Goal: Contribute content

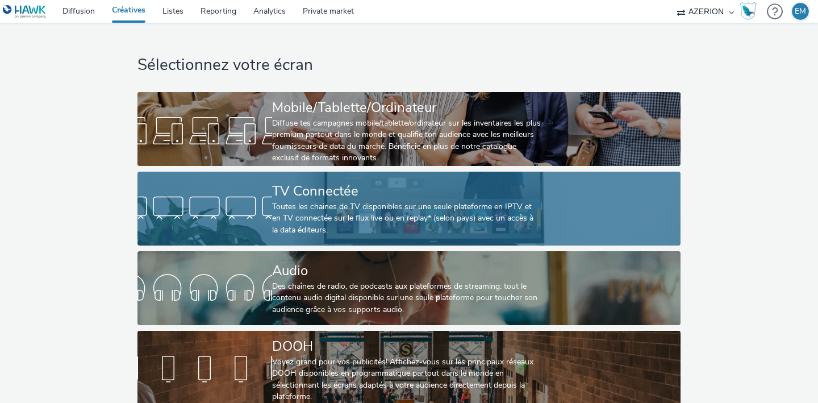
click at [317, 200] on div "TV Connectée" at bounding box center [406, 191] width 269 height 20
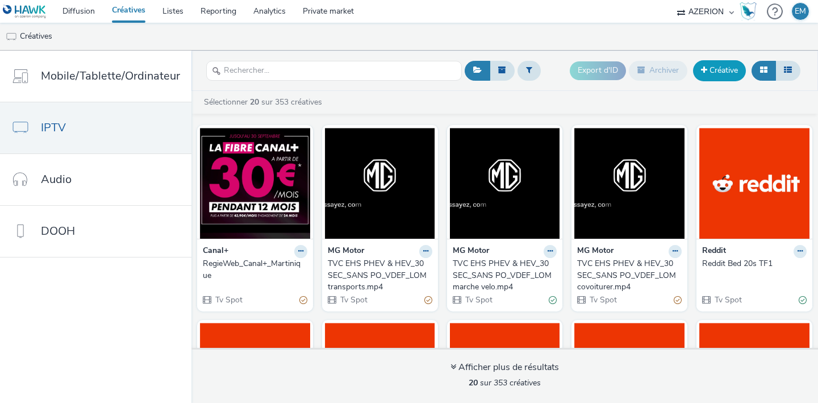
click at [718, 79] on link "Créative" at bounding box center [719, 70] width 53 height 20
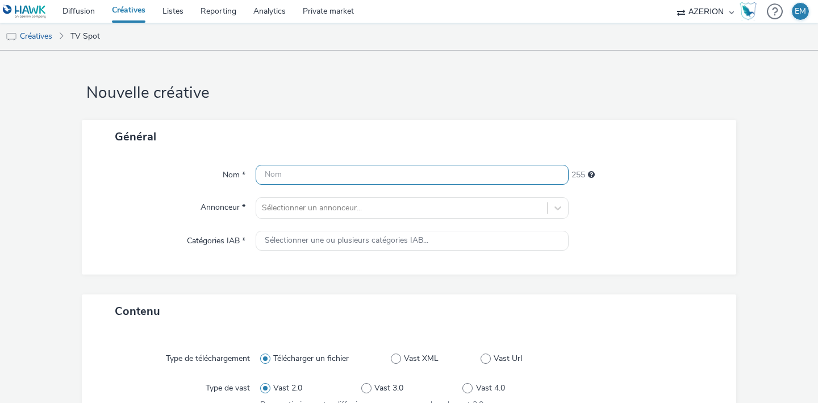
click at [362, 171] on input "text" at bounding box center [412, 175] width 313 height 20
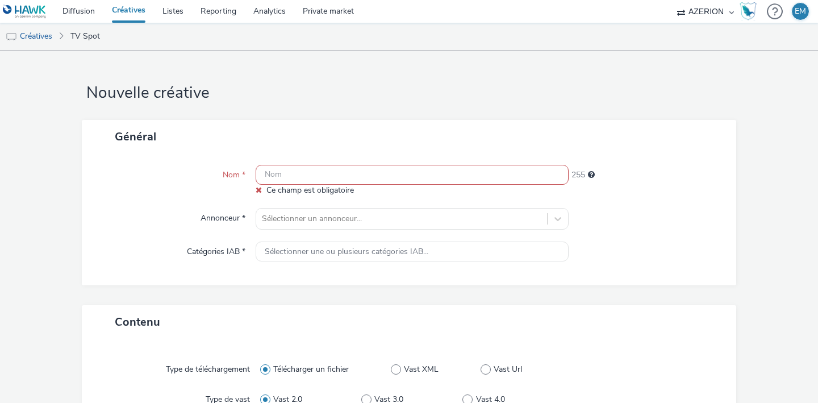
click at [269, 173] on input "text" at bounding box center [412, 175] width 313 height 20
paste input "TVC EHS PHEV & HEV_30SEC_SANS PO_VDEF_LOM covoiturer_1.mp4"
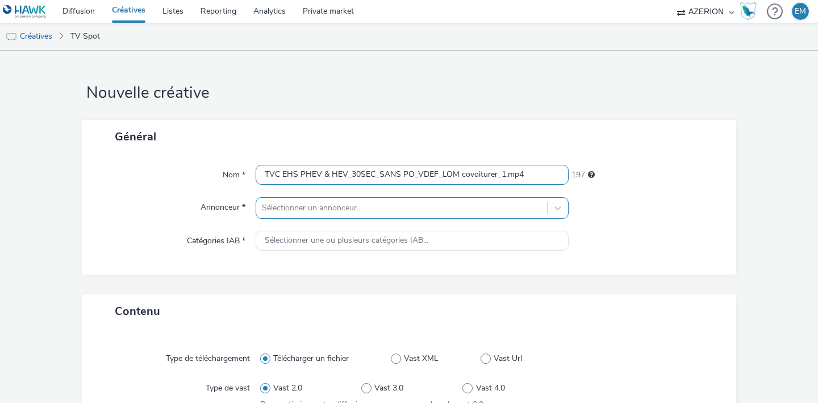
type input "TVC EHS PHEV & HEV_30SEC_SANS PO_VDEF_LOM covoiturer_1.mp4"
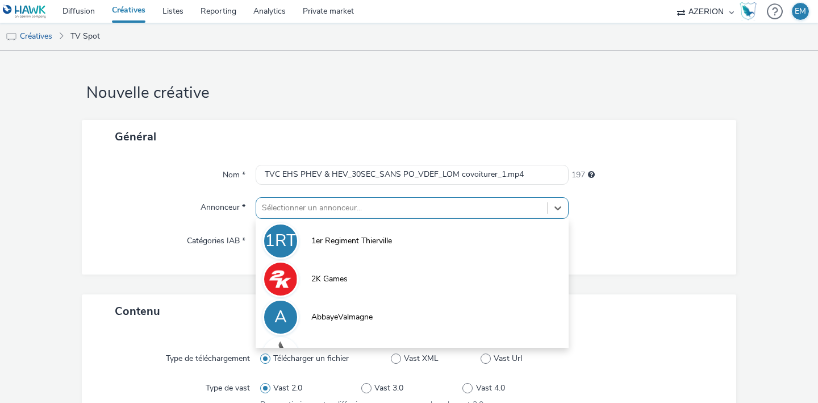
click at [284, 208] on div "option 1er Regiment Thierville focused, 1 of 10. 10 results available. Use Up a…" at bounding box center [412, 208] width 313 height 22
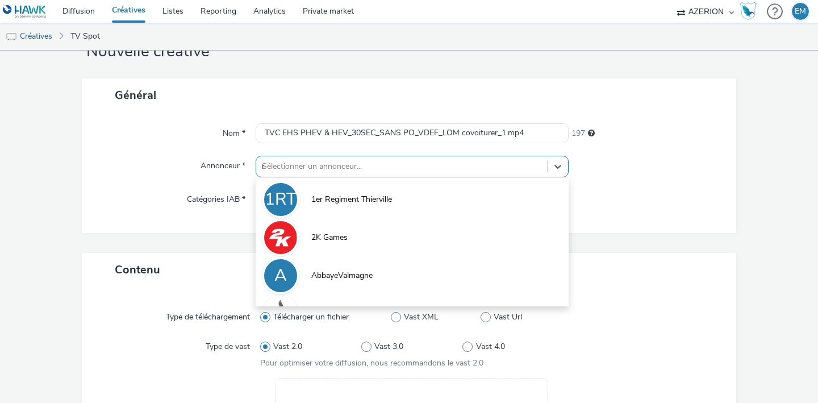
type input "mg"
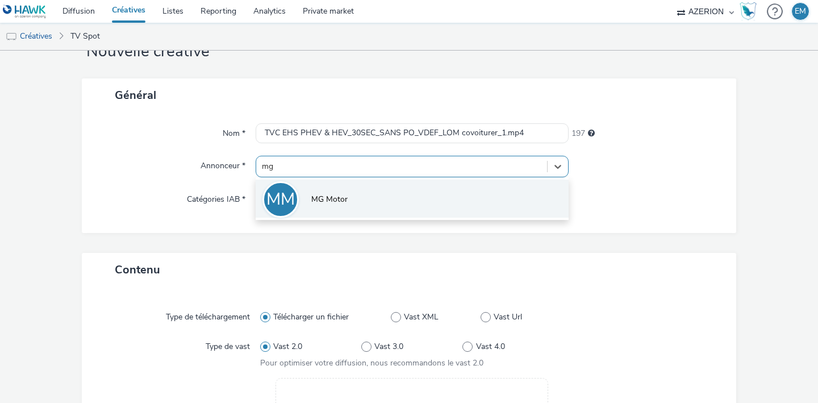
click at [308, 199] on li "MM MG Motor" at bounding box center [412, 198] width 313 height 38
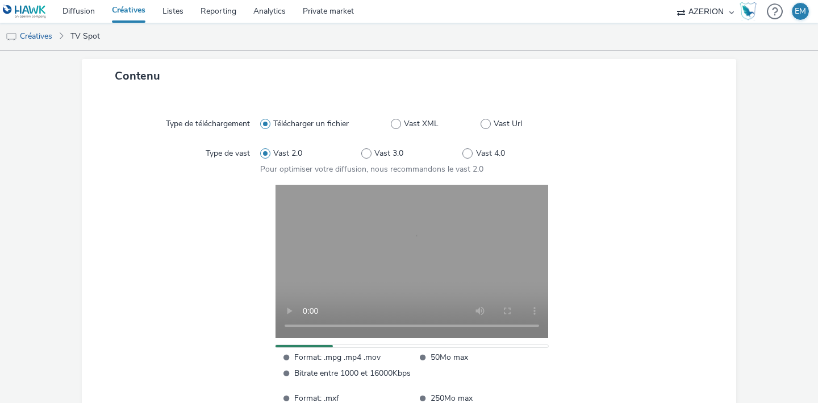
scroll to position [337, 0]
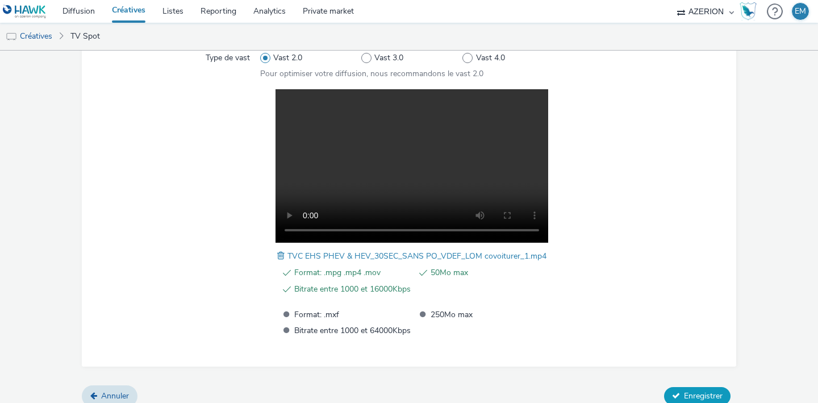
click at [667, 390] on button "Enregistrer" at bounding box center [697, 396] width 66 height 18
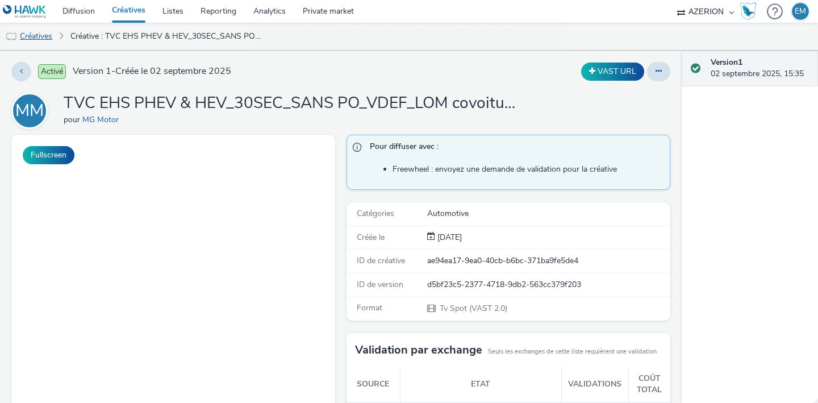
click at [51, 38] on link "Créatives" at bounding box center [29, 36] width 58 height 27
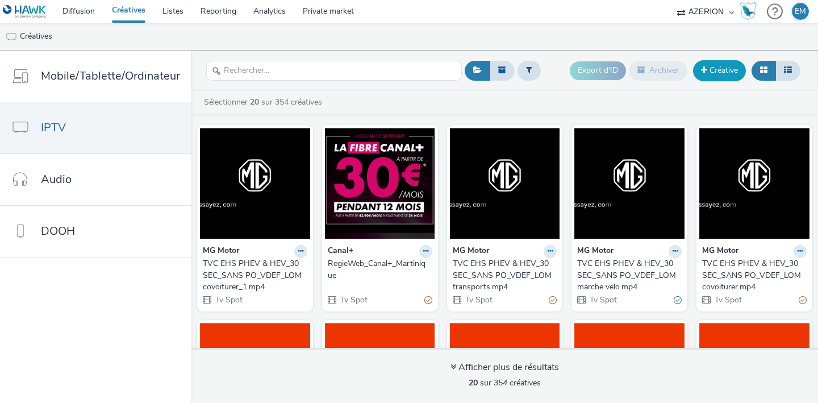
click at [706, 77] on link "Créative" at bounding box center [719, 70] width 53 height 20
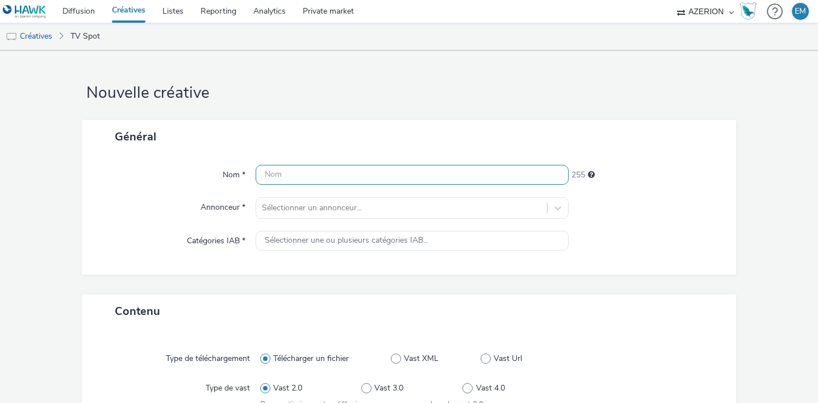
click at [315, 178] on input "text" at bounding box center [412, 175] width 313 height 20
paste input "TVC EHS PHEV & HEV_30SEC_SANS PO_VDEF_LOM marche velo_1.mp4"
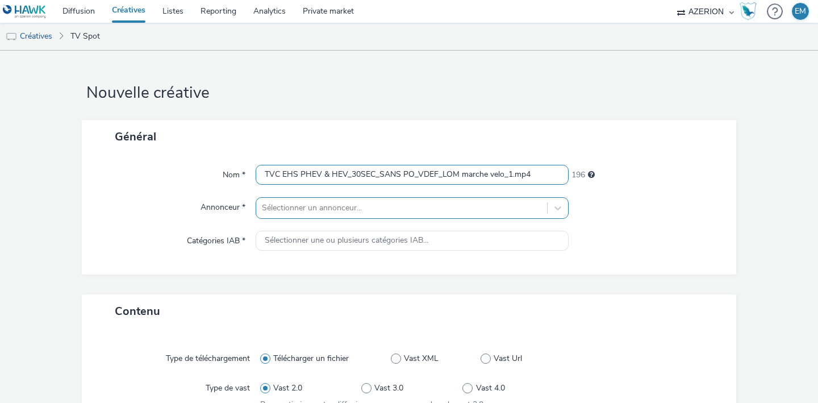
type input "TVC EHS PHEV & HEV_30SEC_SANS PO_VDEF_LOM marche velo_1.mp4"
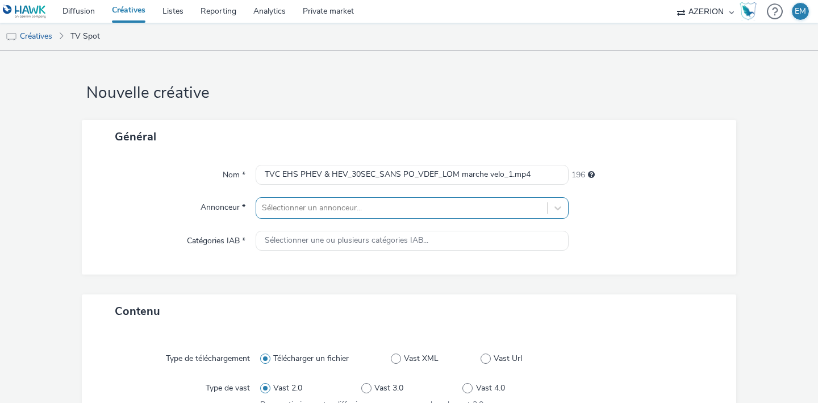
click at [316, 202] on div "Sélectionner un annonceur..." at bounding box center [412, 208] width 313 height 22
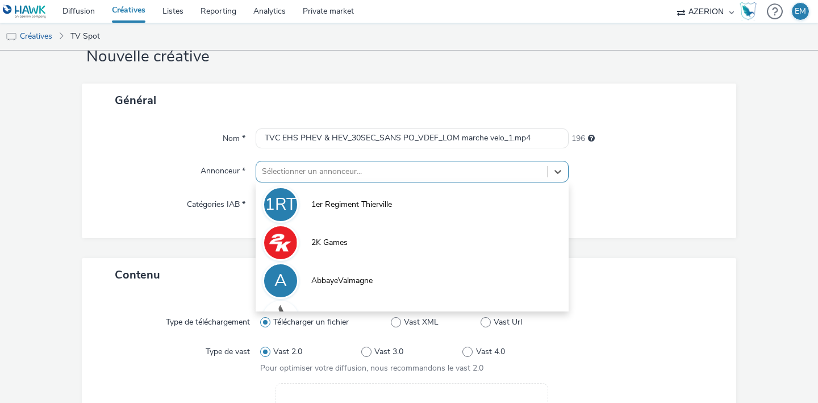
scroll to position [41, 0]
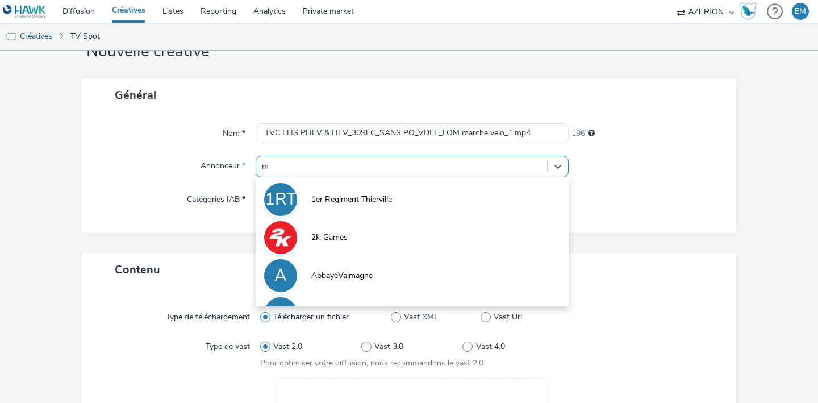
type input "mg"
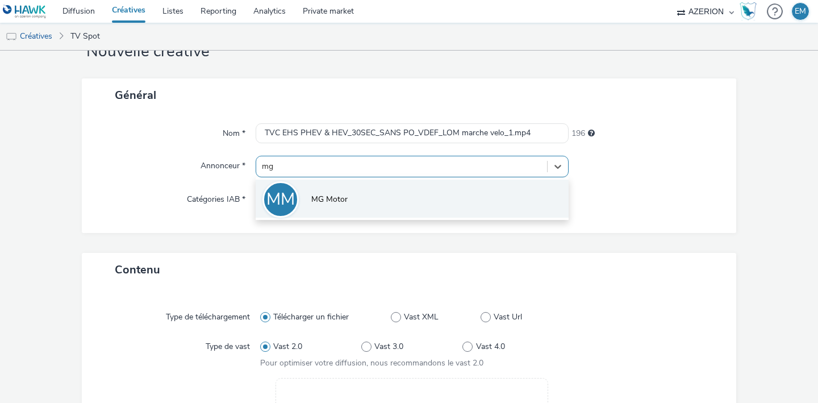
click at [342, 188] on li "MM MG Motor" at bounding box center [412, 198] width 313 height 38
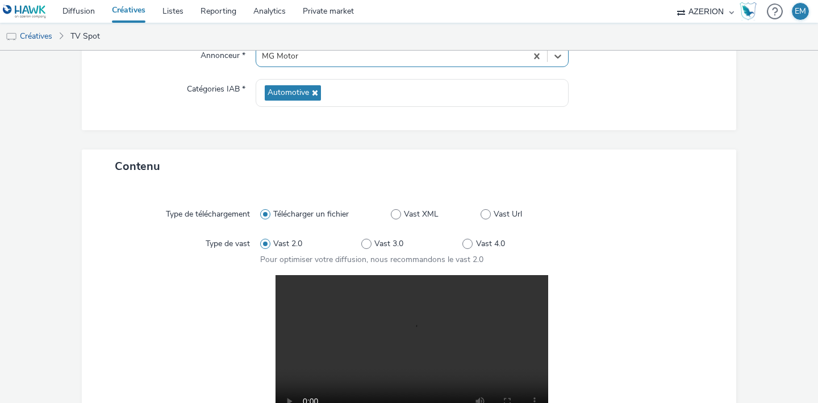
scroll to position [349, 0]
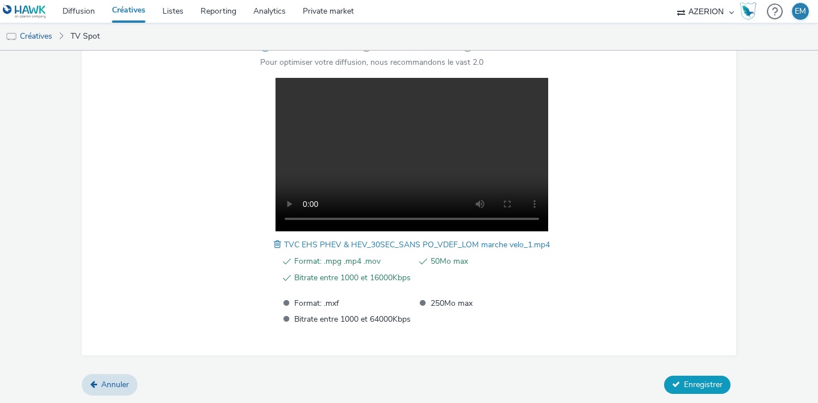
click at [672, 384] on button "Enregistrer" at bounding box center [697, 384] width 66 height 18
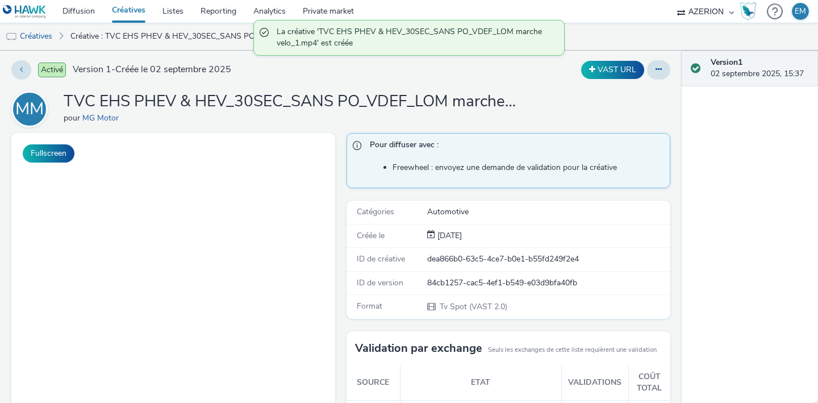
scroll to position [2, 0]
click at [43, 35] on link "Créatives" at bounding box center [29, 36] width 58 height 27
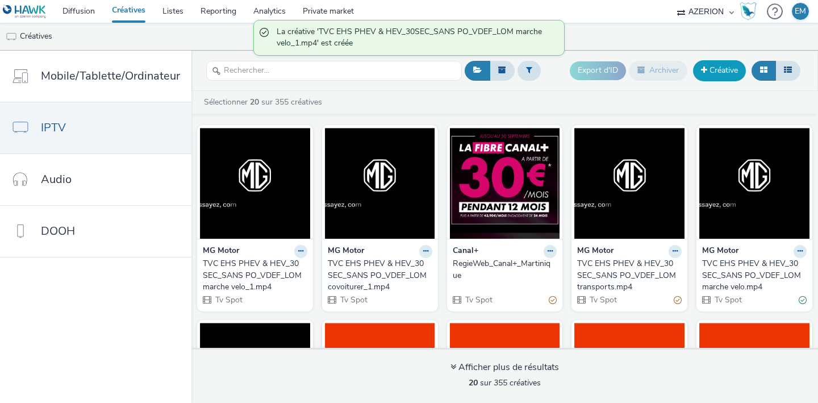
click at [727, 76] on link "Créative" at bounding box center [719, 70] width 53 height 20
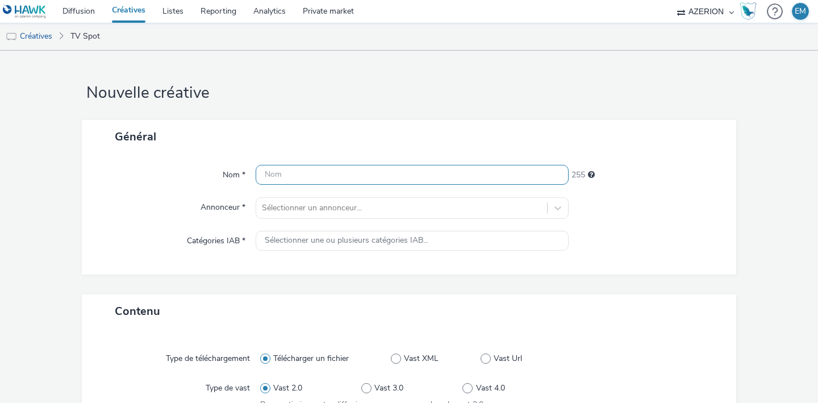
click at [338, 170] on input "text" at bounding box center [412, 175] width 313 height 20
paste input "TVC EHS PHEV & HEV_30SEC_SANS PO_VDEF_LOM transports_1.mp4"
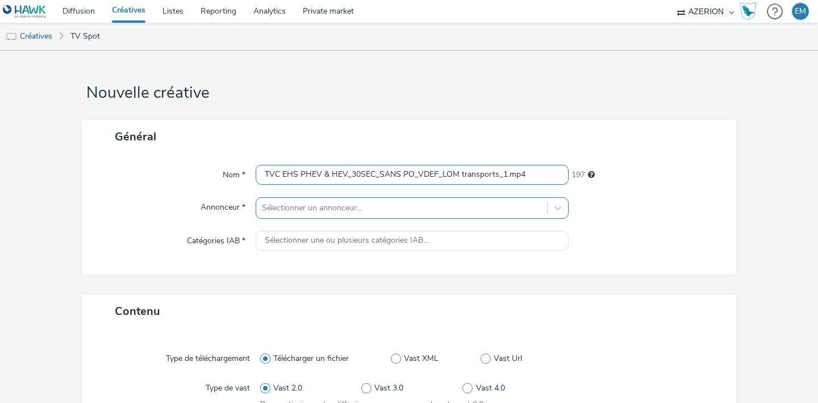
type input "TVC EHS PHEV & HEV_30SEC_SANS PO_VDEF_LOM transports_1.mp4"
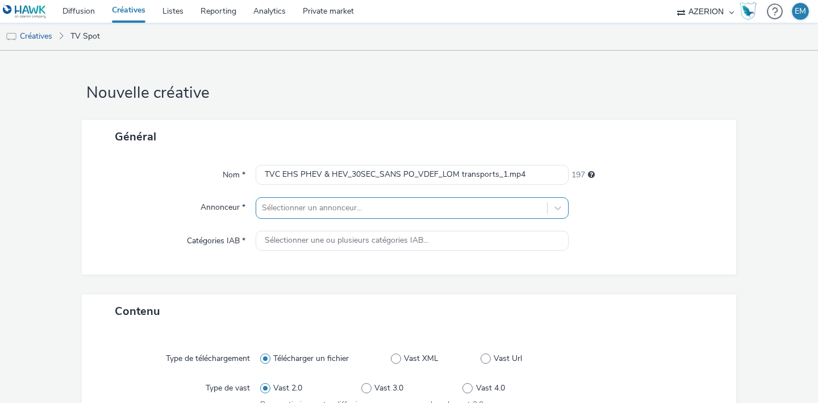
click at [334, 207] on div "Sélectionner un annonceur..." at bounding box center [412, 208] width 313 height 22
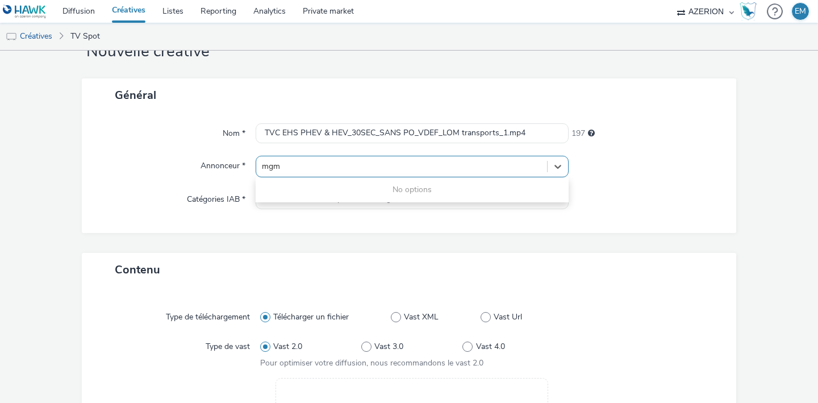
type input "mg"
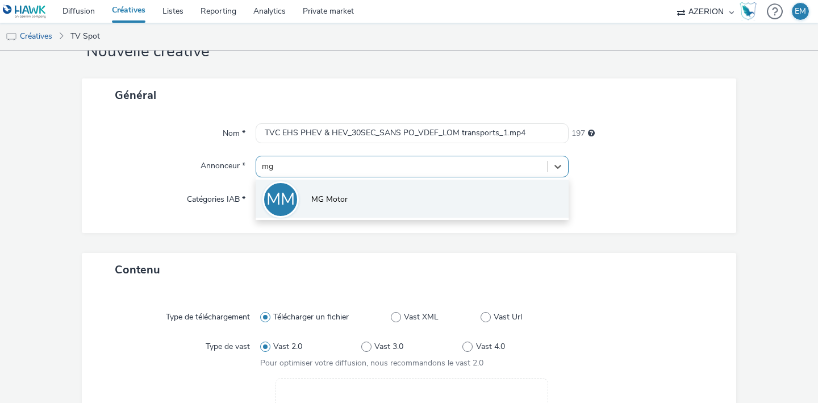
click at [333, 208] on li "MM MG Motor" at bounding box center [412, 198] width 313 height 38
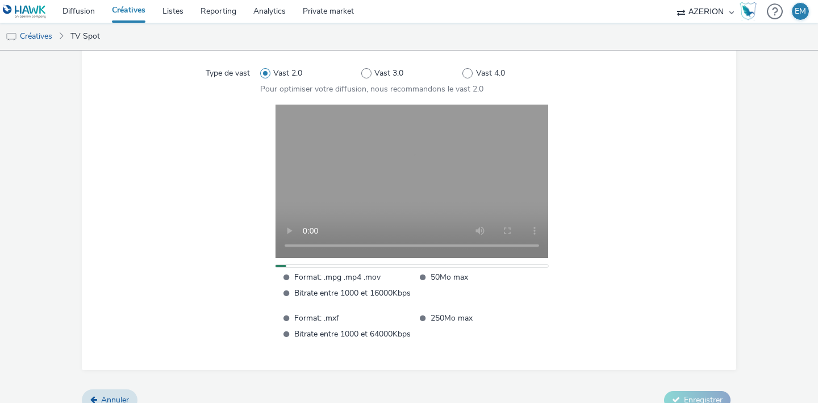
scroll to position [337, 0]
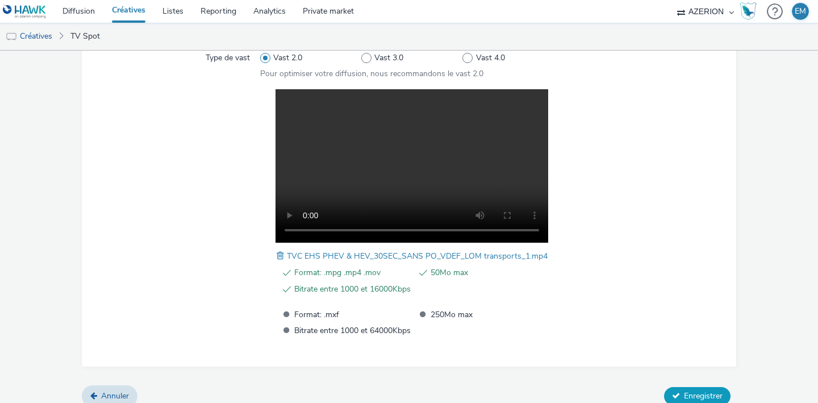
click at [673, 388] on button "Enregistrer" at bounding box center [697, 396] width 66 height 18
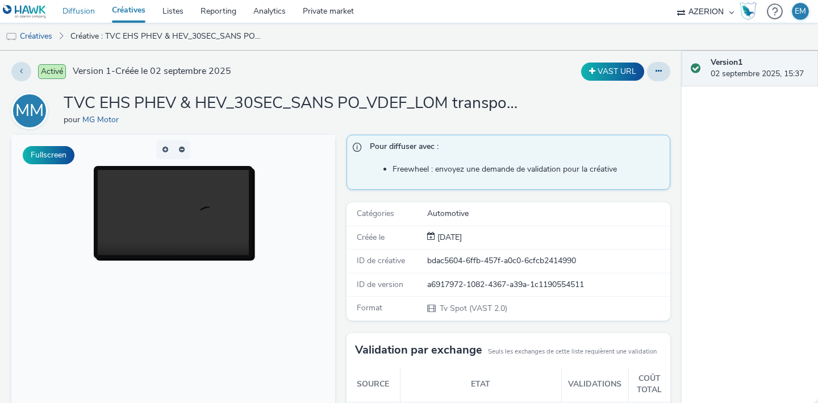
click at [83, 7] on link "Diffusion" at bounding box center [78, 11] width 49 height 23
